Goal: Complete application form

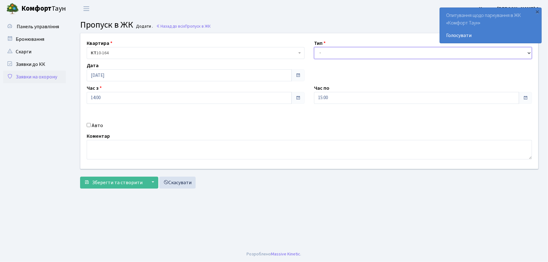
drag, startPoint x: 326, startPoint y: 54, endPoint x: 327, endPoint y: 58, distance: 4.2
click at [327, 55] on select "- Доставка Таксі Гості Сервіс" at bounding box center [423, 53] width 218 height 12
select select "1"
click at [314, 47] on select "- Доставка Таксі Гості Сервіс" at bounding box center [423, 53] width 218 height 12
drag, startPoint x: 316, startPoint y: 101, endPoint x: 314, endPoint y: 99, distance: 4.0
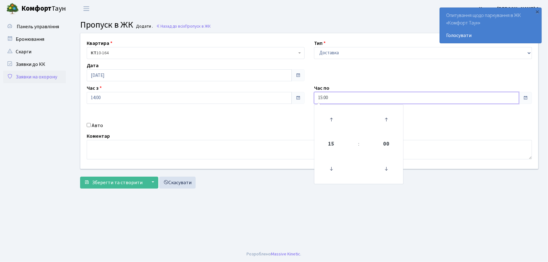
click at [313, 100] on div "Час по 15:00 15 : 00 00 01 02 03 04 05 06 07 08 09 10 11 12 13 14 15 16 17 18 1…" at bounding box center [422, 93] width 227 height 19
click at [328, 98] on input "15:00" at bounding box center [416, 98] width 205 height 12
drag, startPoint x: 335, startPoint y: 100, endPoint x: 300, endPoint y: 94, distance: 34.7
click at [301, 95] on div "Квартира <b>КТ</b>&nbsp;&nbsp;&nbsp;&nbsp;10-164 КТ 10-164 Тип - Доставка Таксі…" at bounding box center [309, 101] width 467 height 136
type input "22:00"
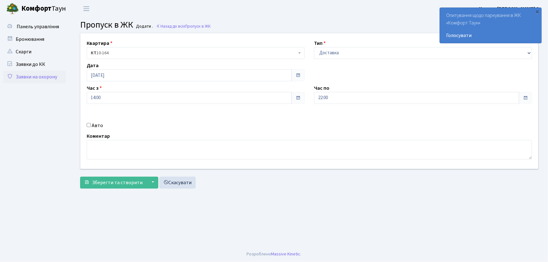
click at [88, 123] on input "Авто" at bounding box center [89, 125] width 4 height 4
checkbox input "true"
type input "АІ7904РР"
click at [80, 177] on button "Зберегти та створити" at bounding box center [113, 183] width 67 height 12
